Goal: Use online tool/utility: Use online tool/utility

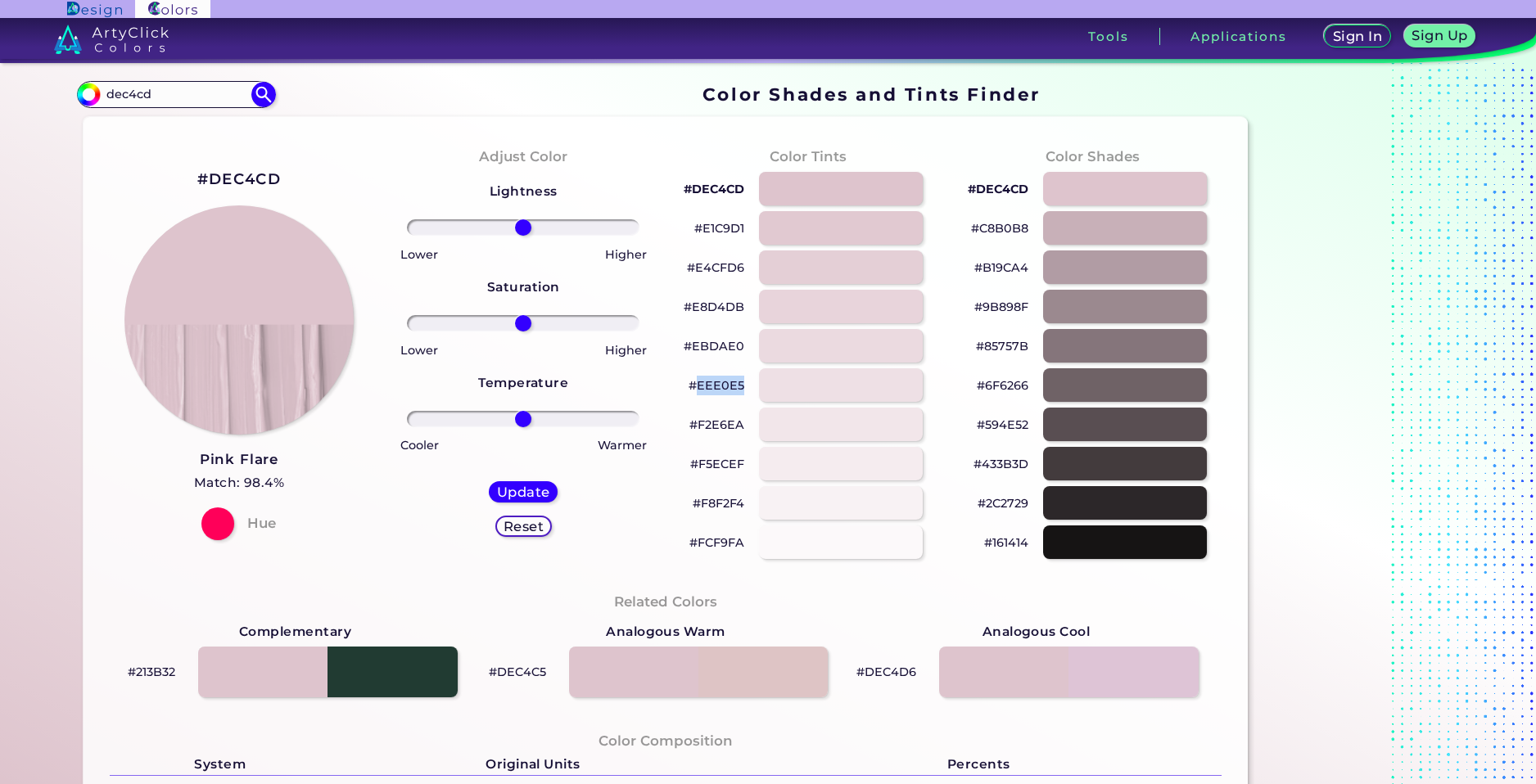
drag, startPoint x: 742, startPoint y: 392, endPoint x: 694, endPoint y: 397, distance: 48.3
click at [694, 397] on div "#EEE0E5" at bounding box center [808, 385] width 258 height 39
click at [743, 429] on div "#F2E6EA" at bounding box center [808, 424] width 258 height 39
drag, startPoint x: 741, startPoint y: 428, endPoint x: 697, endPoint y: 427, distance: 44.0
click at [696, 429] on div "#F2E6EA" at bounding box center [808, 424] width 258 height 39
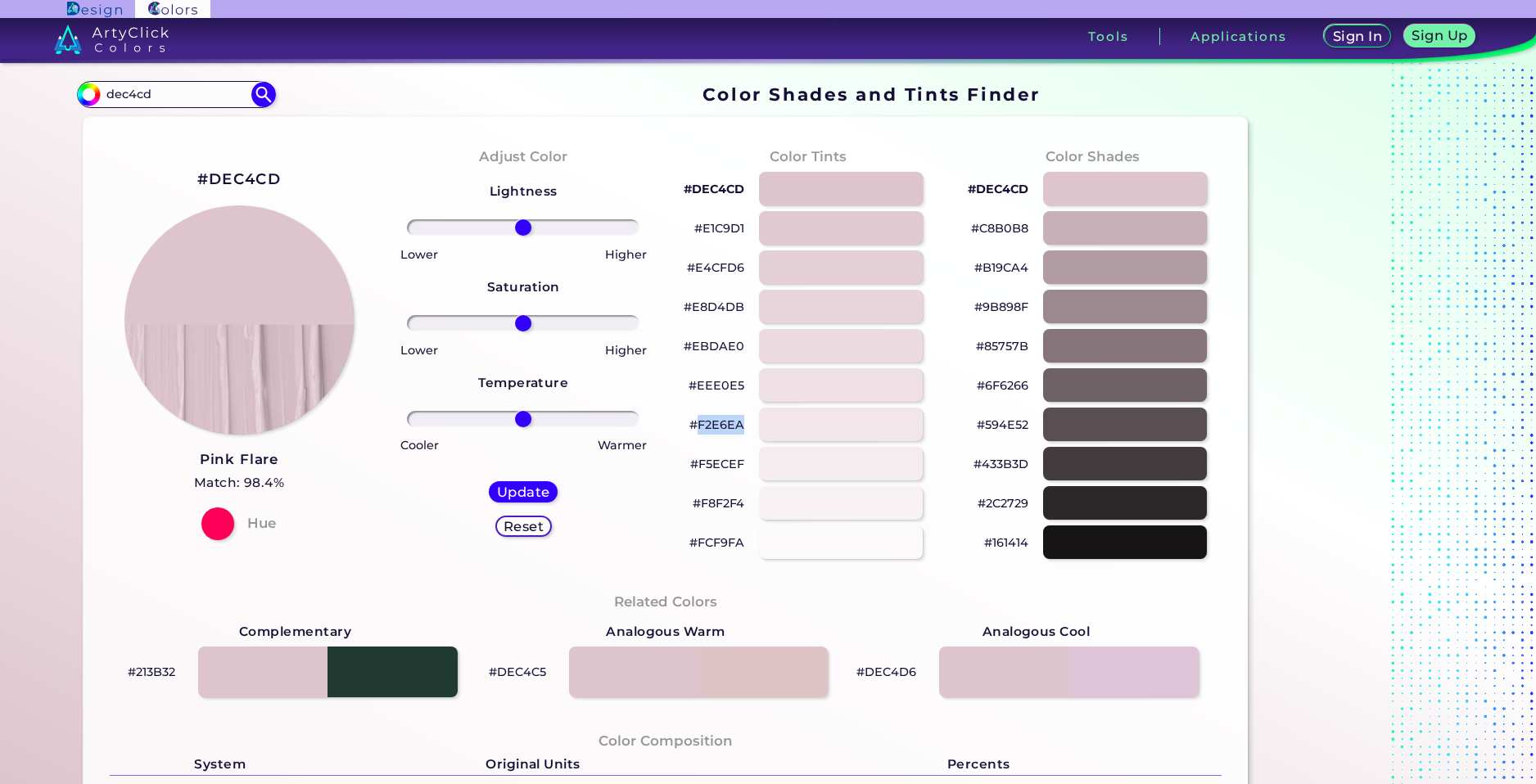
copy p "F2E6EA"
drag, startPoint x: 162, startPoint y: 99, endPoint x: 91, endPoint y: 121, distance: 74.3
click at [93, 124] on div "Color Shades Finder #000000 dec4cd Acadia ◉ Acid Green ◉ Aero Blue ◉ Alabaster …" at bounding box center [768, 667] width 1473 height 1208
paste input "f798a6"
type input "f798a6"
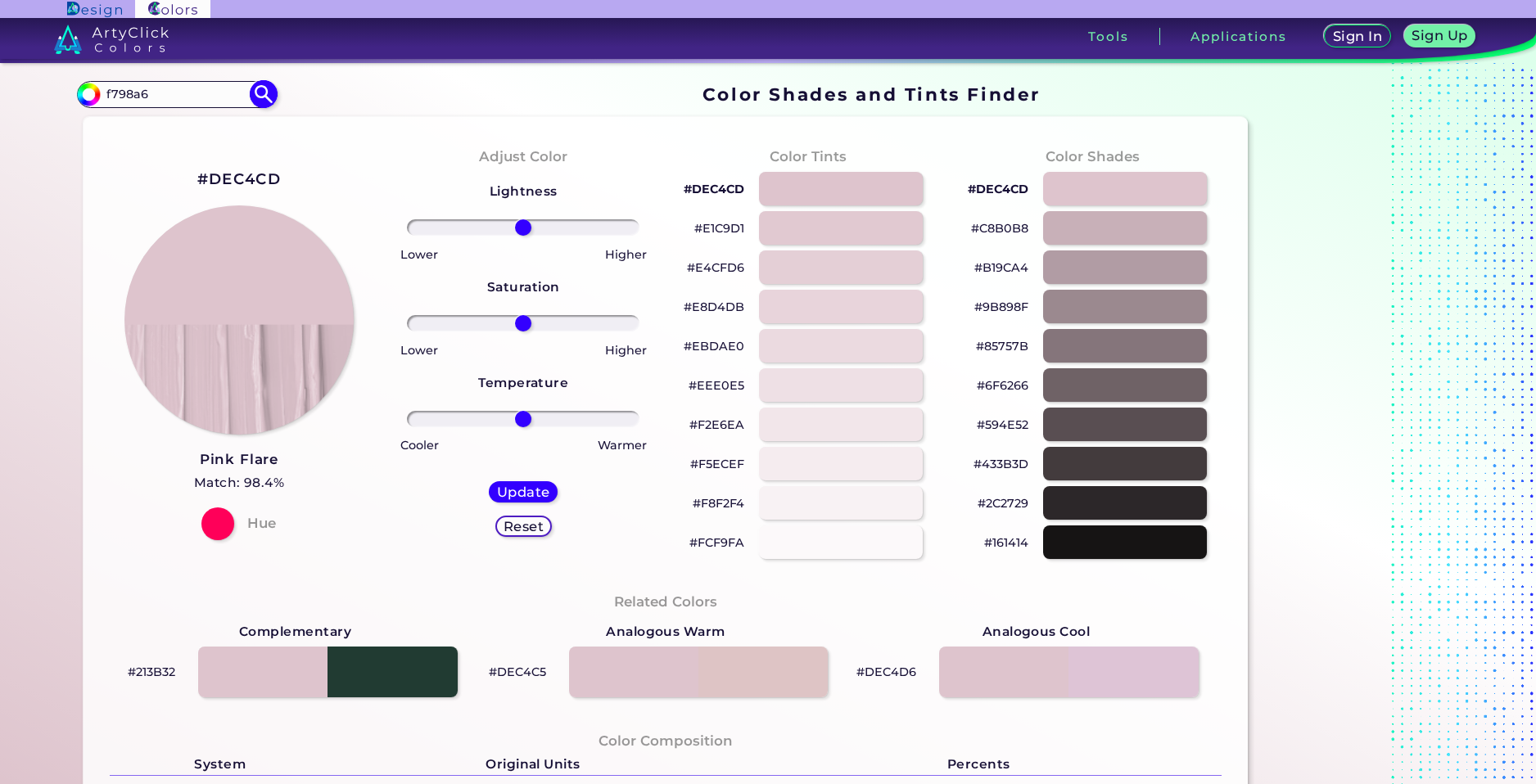
click at [254, 86] on img at bounding box center [264, 95] width 28 height 28
type input "#000000"
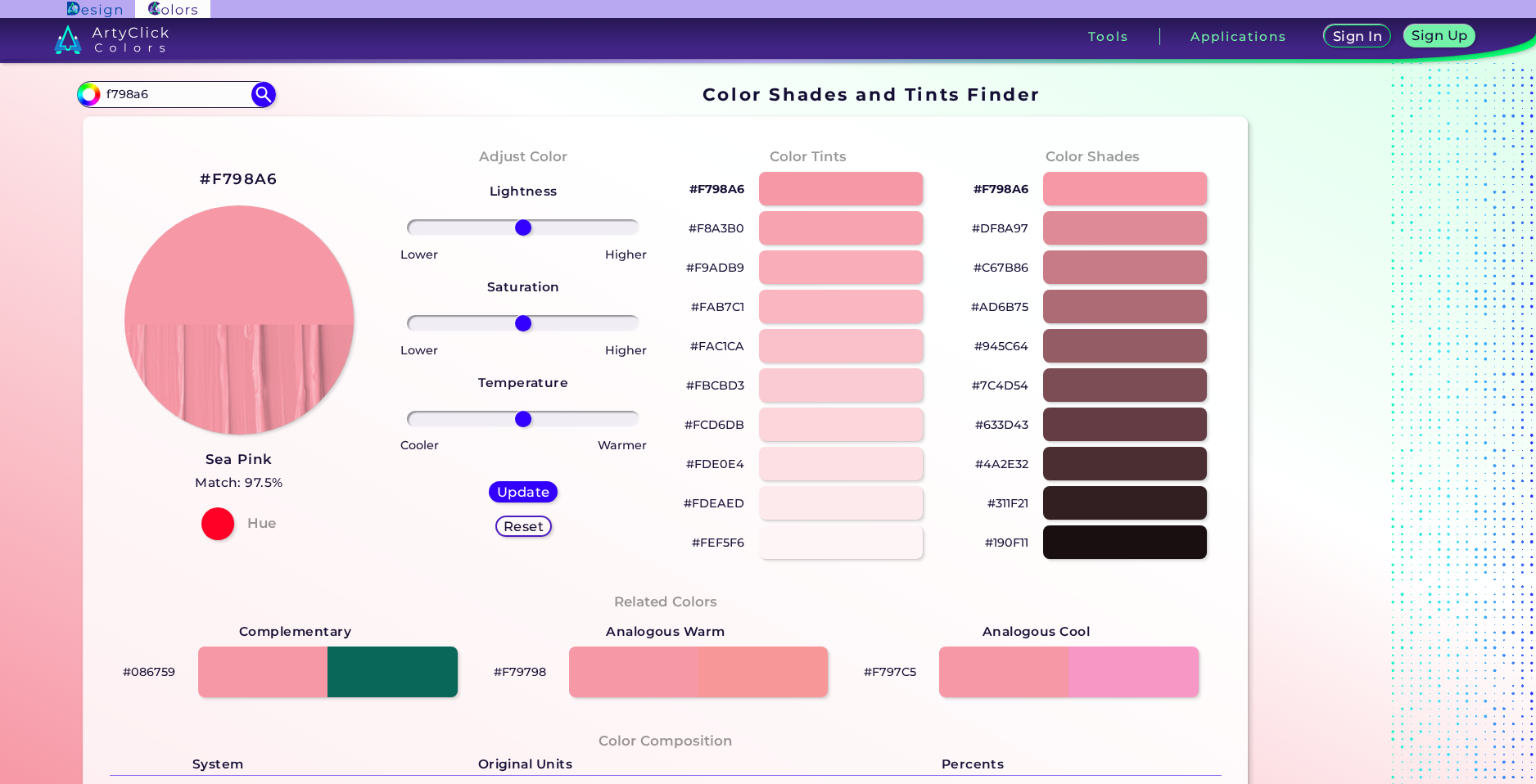
drag, startPoint x: 170, startPoint y: 95, endPoint x: 93, endPoint y: 118, distance: 80.4
click at [93, 118] on div "Color Shades Finder #000000 f798a6 Acadia ◉ Acid Green ◉ Aero Blue ◉ Alabaster …" at bounding box center [768, 667] width 1473 height 1208
paste input "ecfd"
type input "fecfd6"
click at [253, 95] on img at bounding box center [264, 95] width 28 height 28
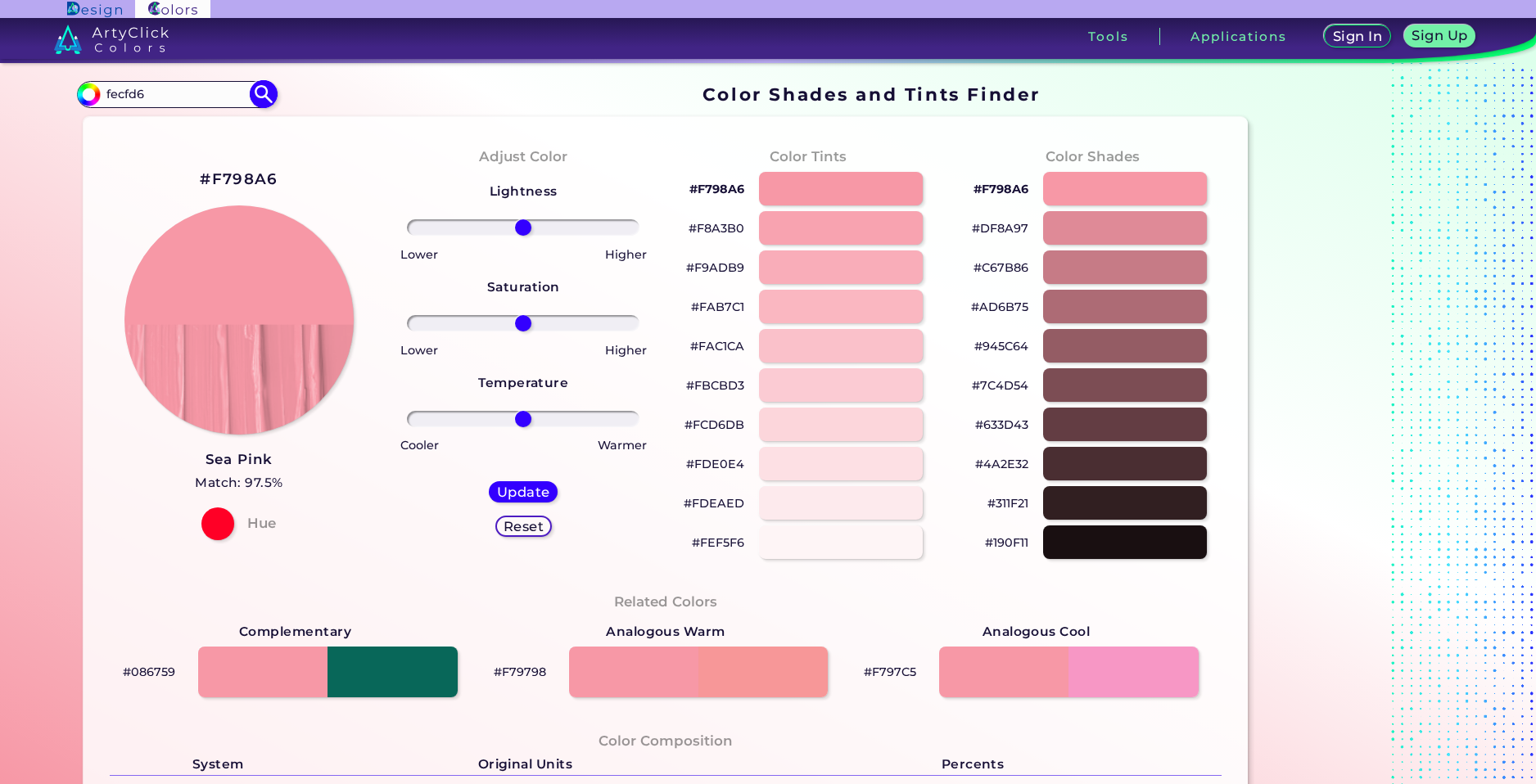
type input "#000000"
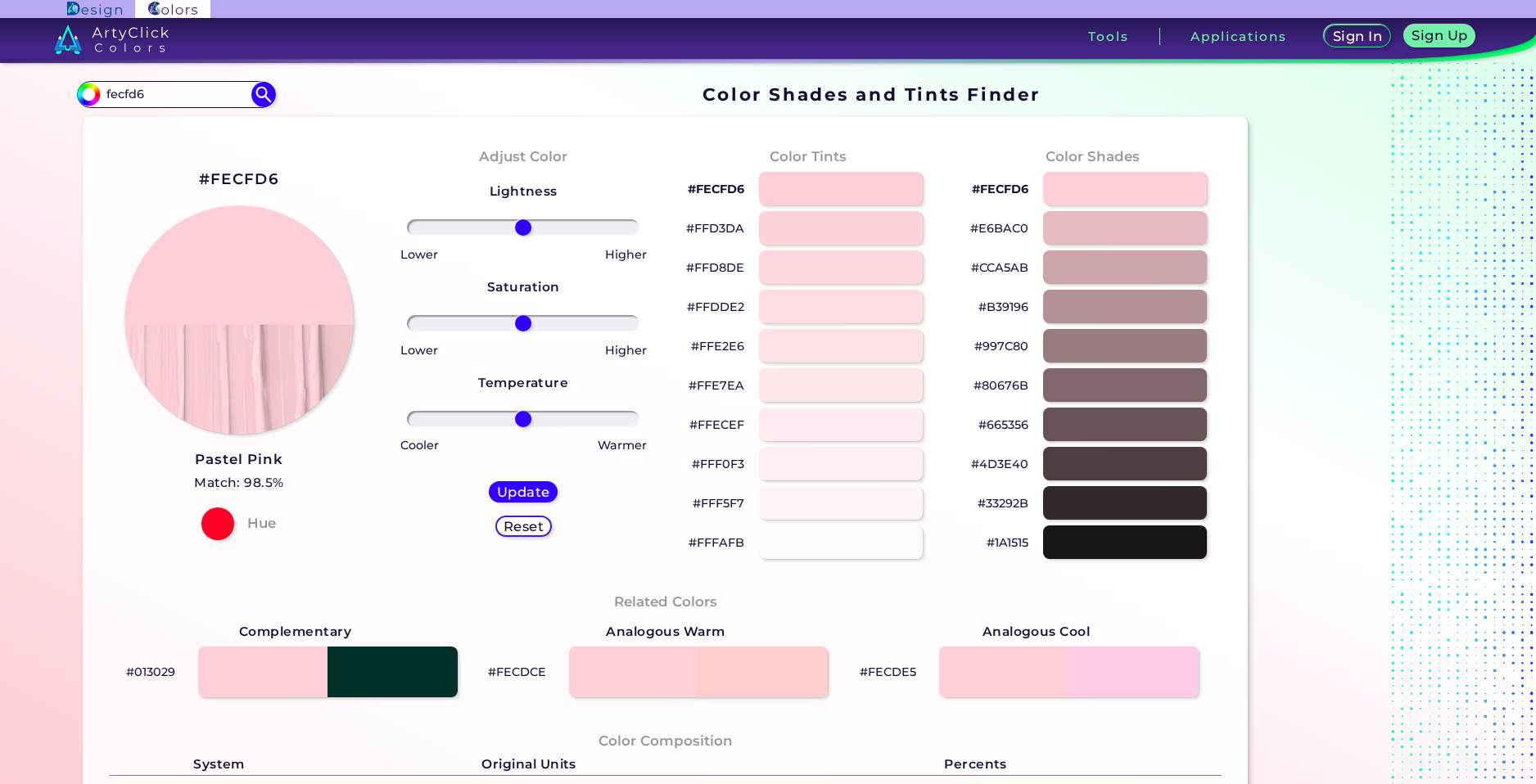
drag, startPoint x: 148, startPoint y: 95, endPoint x: -36, endPoint y: 119, distance: 185.6
click at [0, 119] on html "Sign In Sign Up My Profile My Details Color Palettes Sign Out Tools Application…" at bounding box center [768, 392] width 1536 height 784
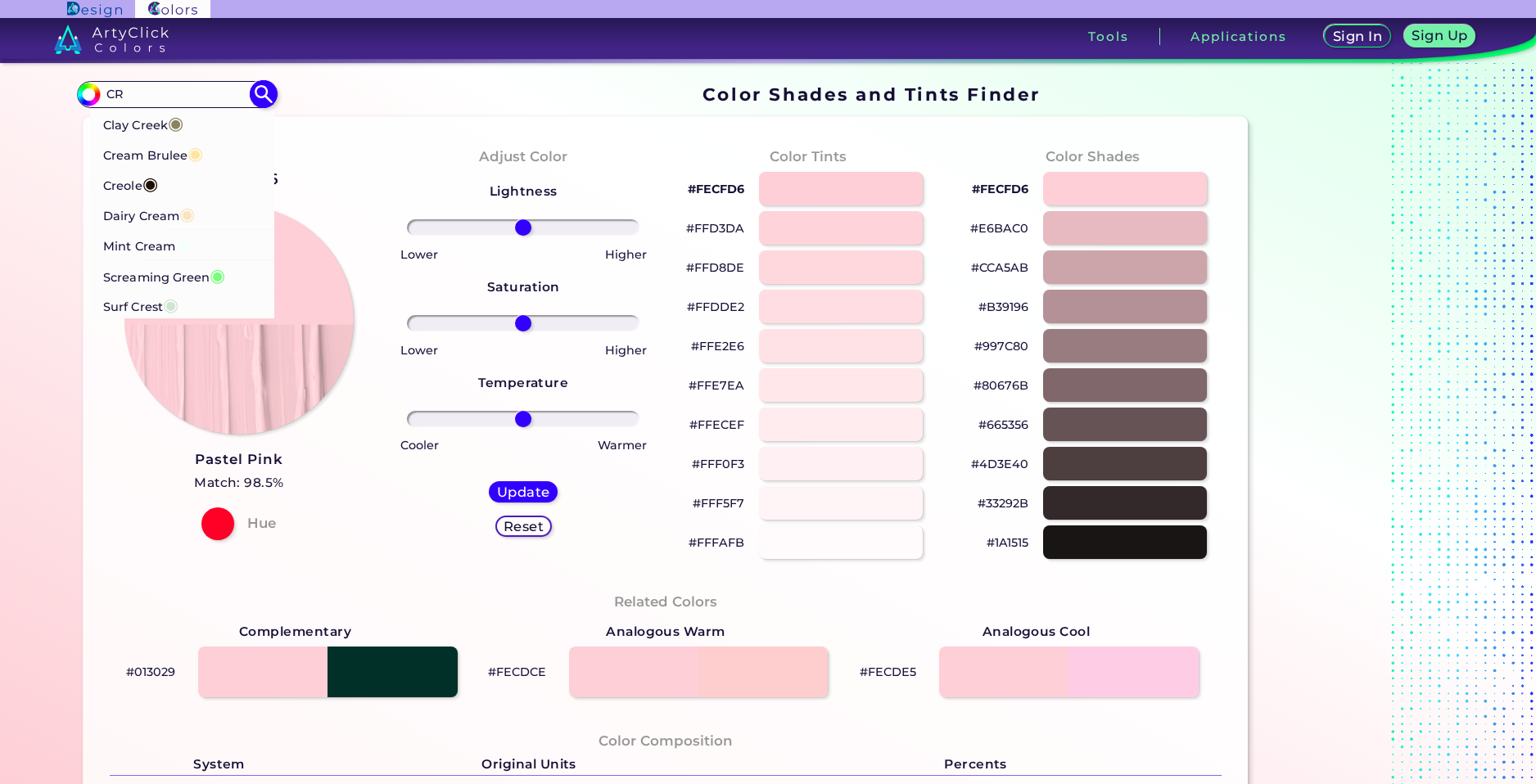
type input "C"
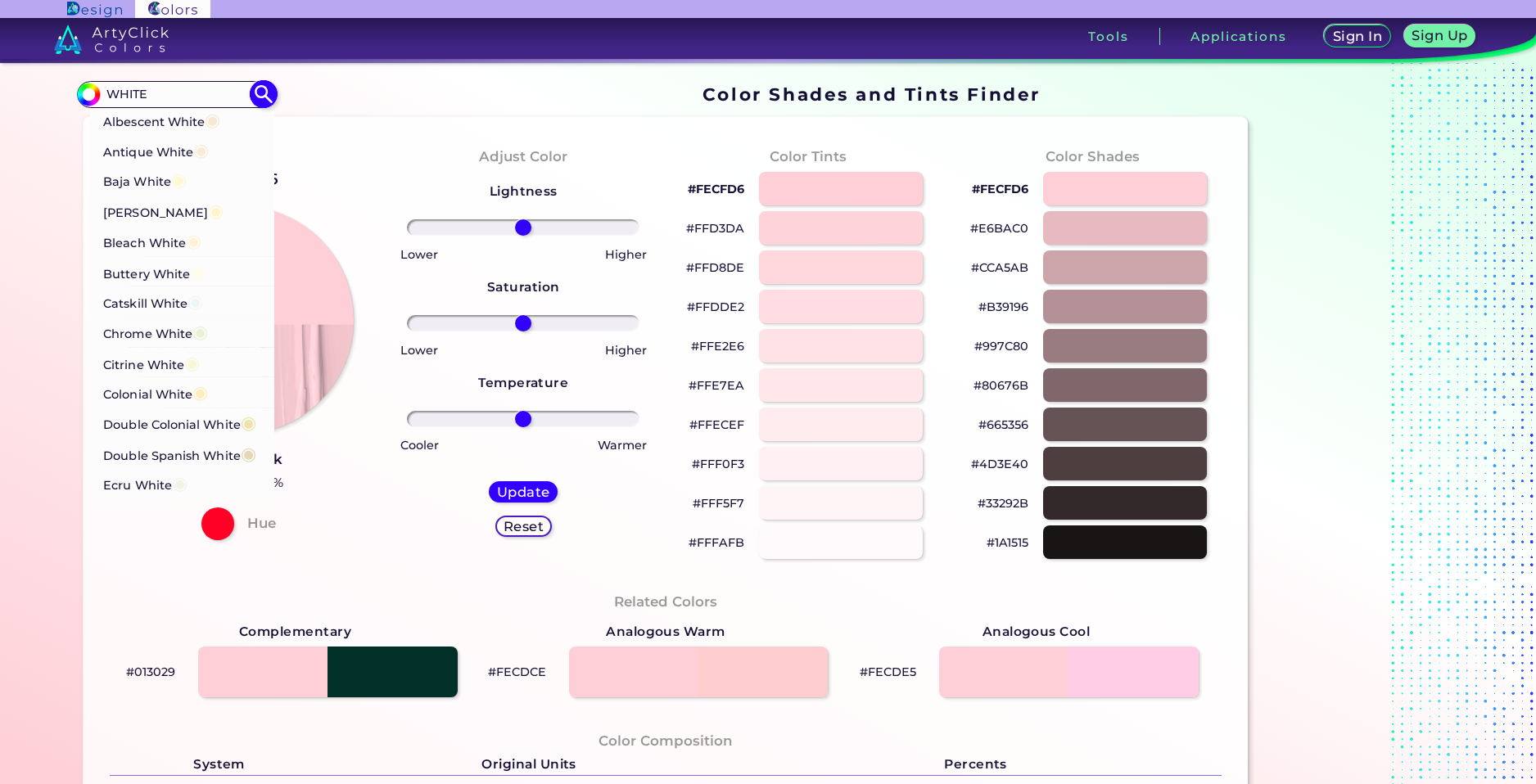
type input "WHITE"
click at [198, 456] on li "White Rock ◉" at bounding box center [182, 454] width 185 height 30
type input "#eae8d4"
type input "#EAE8D4"
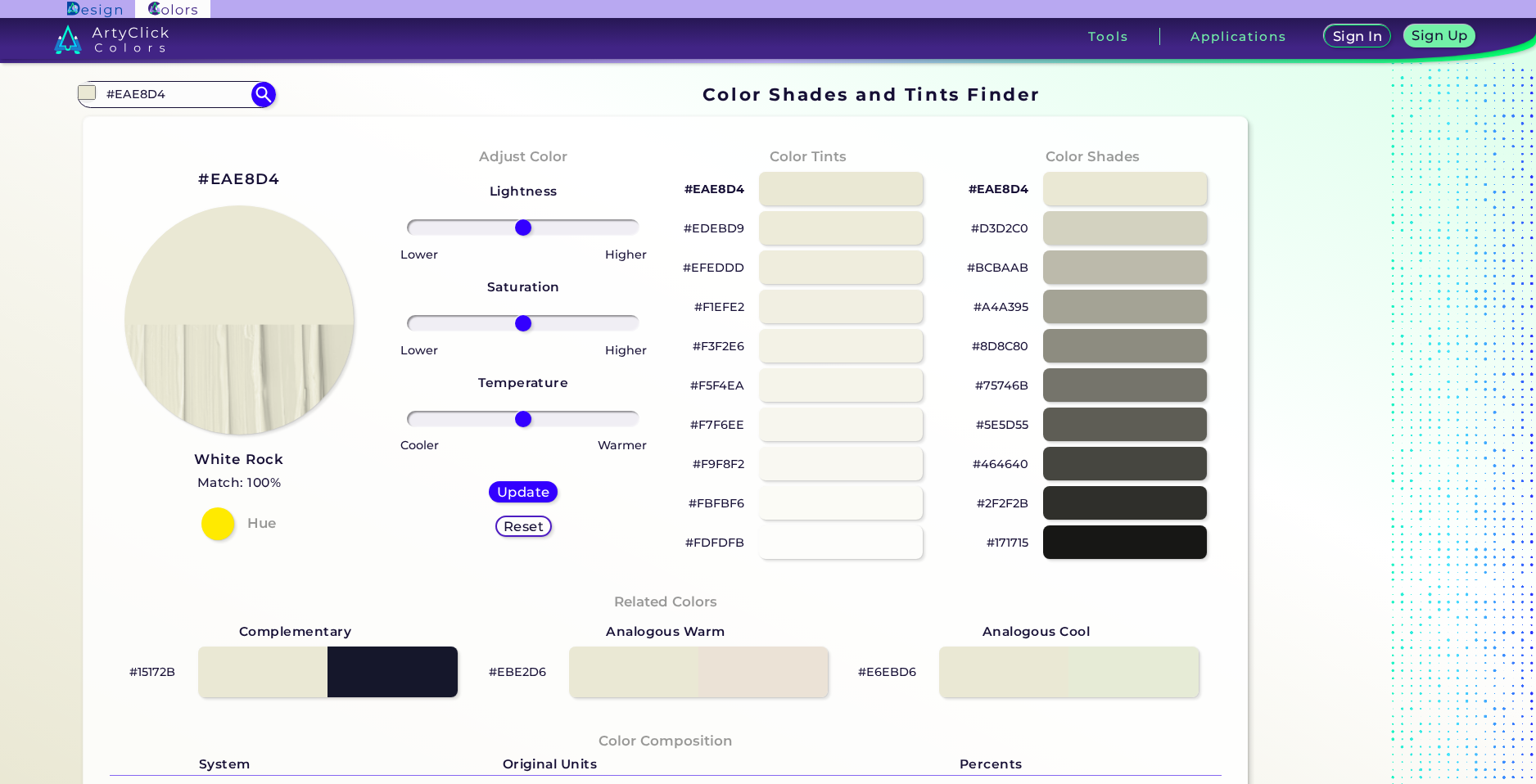
drag, startPoint x: 177, startPoint y: 90, endPoint x: 112, endPoint y: 115, distance: 69.6
click at [112, 115] on div "Color Shades Finder #eae8d4 #EAE8D4 Albescent White ◉ Antique White ◉ Baja Whit…" at bounding box center [768, 667] width 1473 height 1208
drag, startPoint x: 739, startPoint y: 393, endPoint x: 696, endPoint y: 397, distance: 43.2
click at [696, 397] on div "#F5F4EA" at bounding box center [808, 385] width 258 height 39
copy p "F5F4EA"
